Goal: Book appointment/travel/reservation

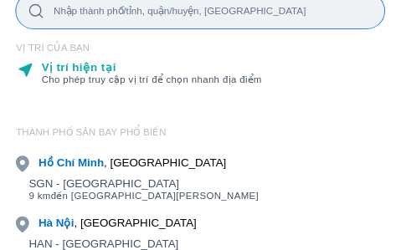
scroll to position [84, 0]
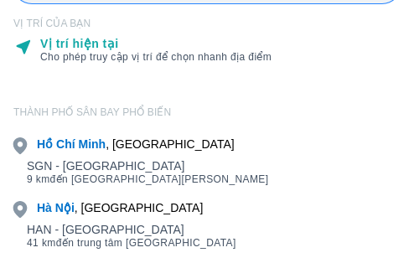
click at [141, 146] on div "[PERSON_NAME] , [GEOGRAPHIC_DATA]" at bounding box center [136, 144] width 198 height 17
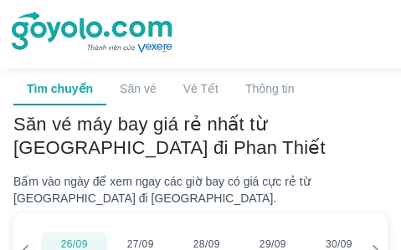
scroll to position [670, 0]
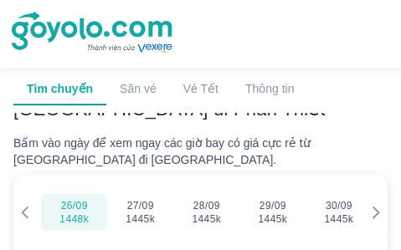
click at [366, 189] on div at bounding box center [376, 212] width 22 height 47
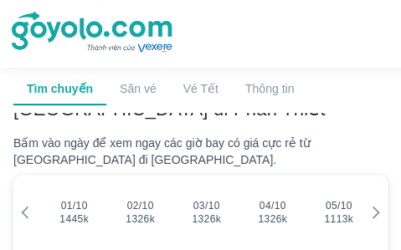
click at [366, 189] on div at bounding box center [376, 212] width 22 height 47
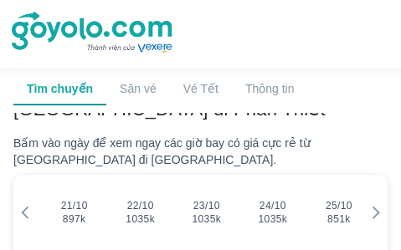
click at [376, 207] on icon at bounding box center [377, 213] width 8 height 13
click at [69, 199] on span "21/10" at bounding box center [74, 205] width 27 height 13
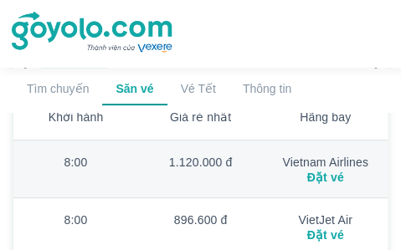
scroll to position [837, 0]
